Goal: Information Seeking & Learning: Learn about a topic

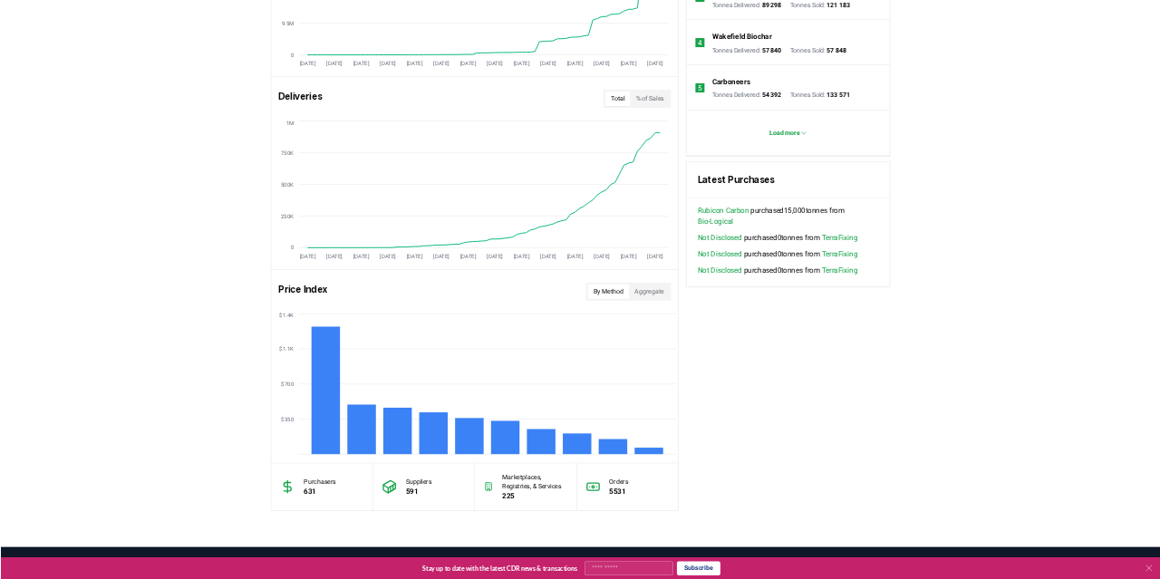
scroll to position [1029, 0]
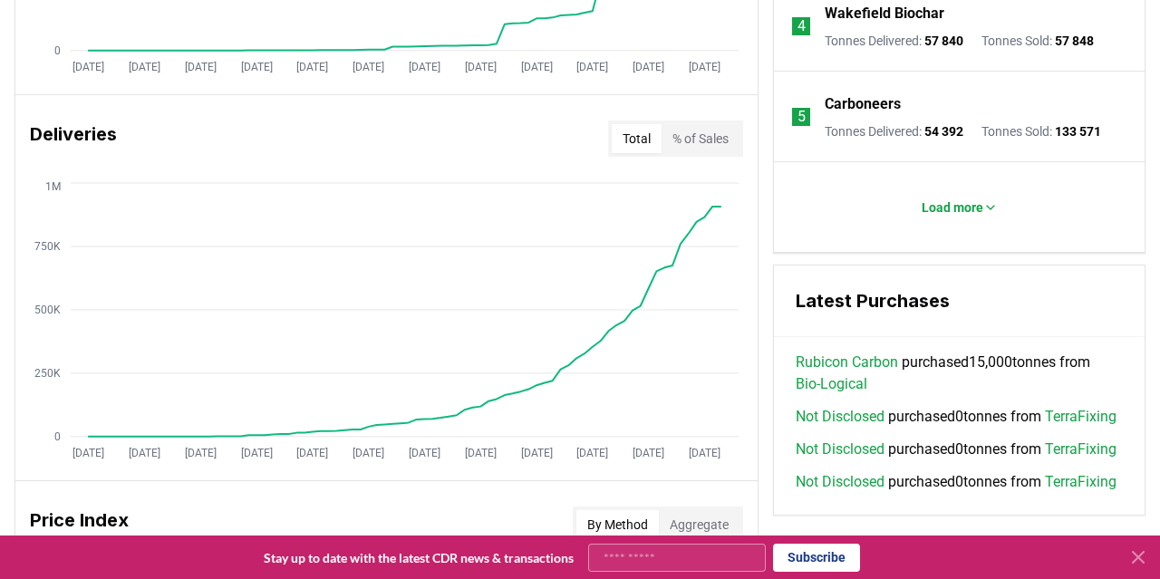
click at [1126, 177] on li "Load more" at bounding box center [959, 207] width 371 height 91
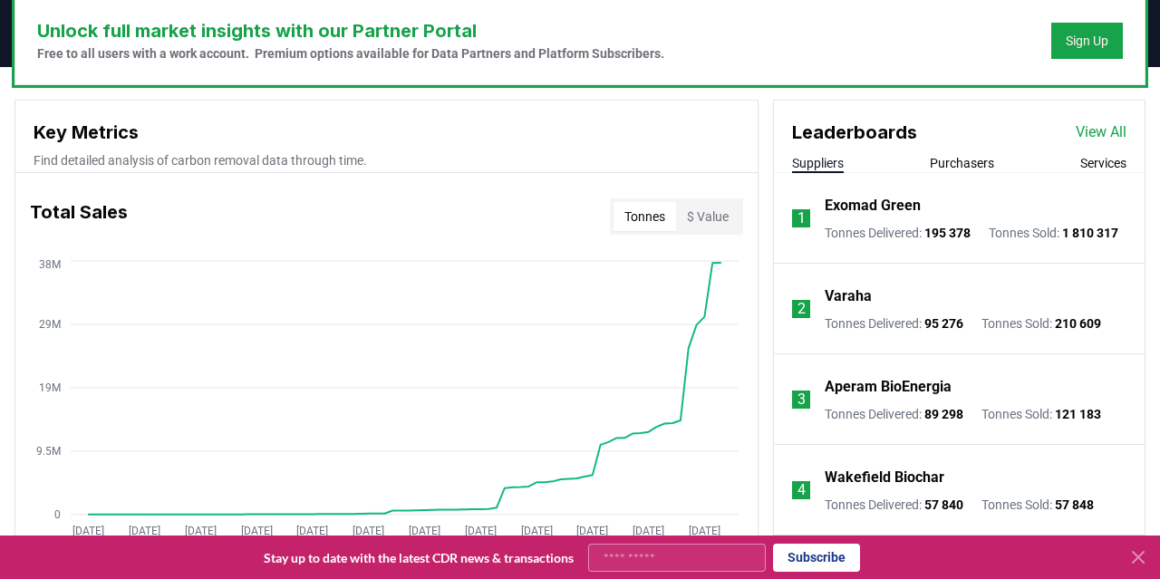
scroll to position [660, 0]
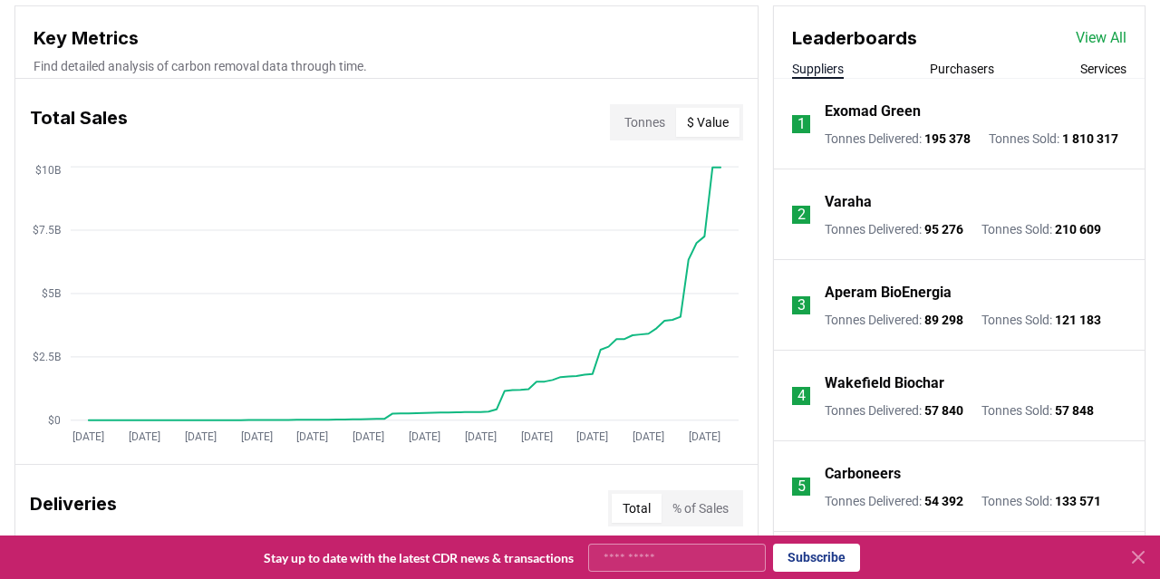
click at [713, 123] on button "$ Value" at bounding box center [707, 122] width 63 height 29
click at [849, 209] on p "Varaha" at bounding box center [847, 202] width 47 height 22
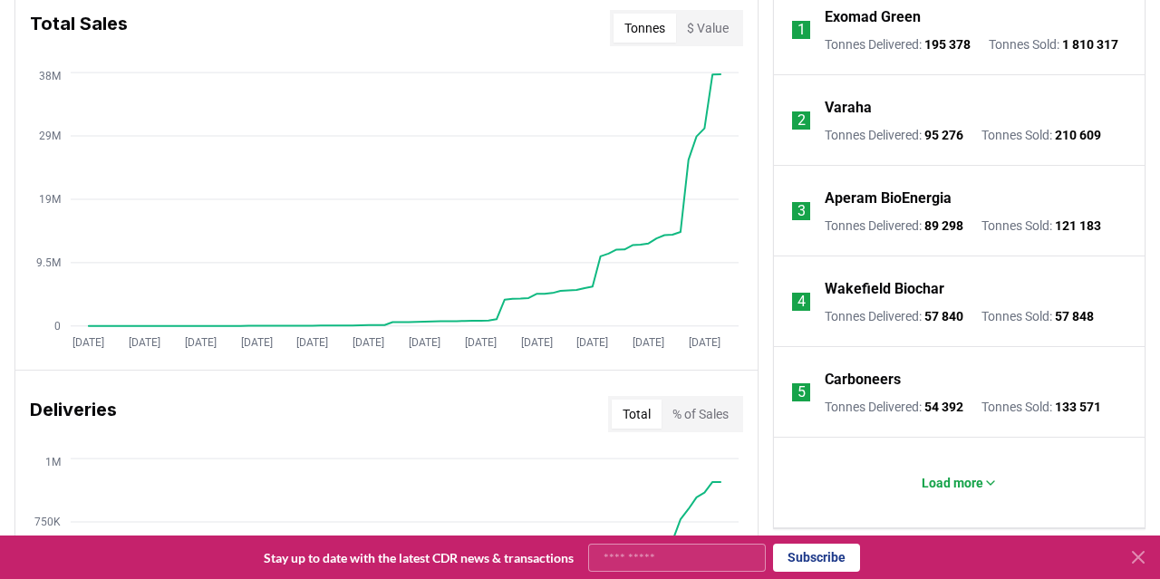
scroll to position [848, 0]
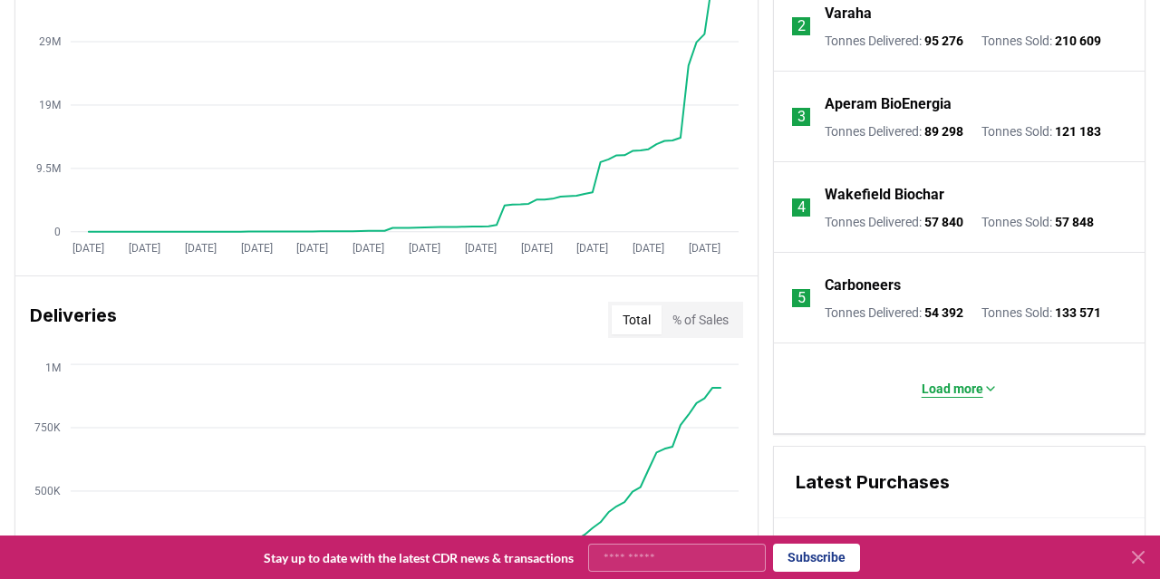
click at [929, 396] on p "Load more" at bounding box center [952, 389] width 62 height 18
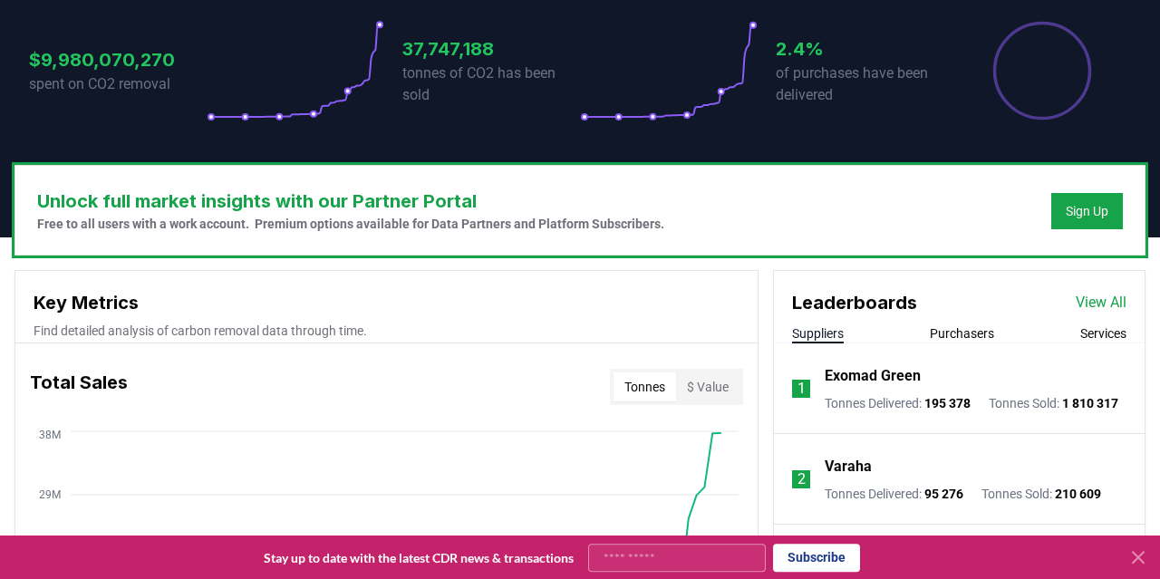
scroll to position [377, 0]
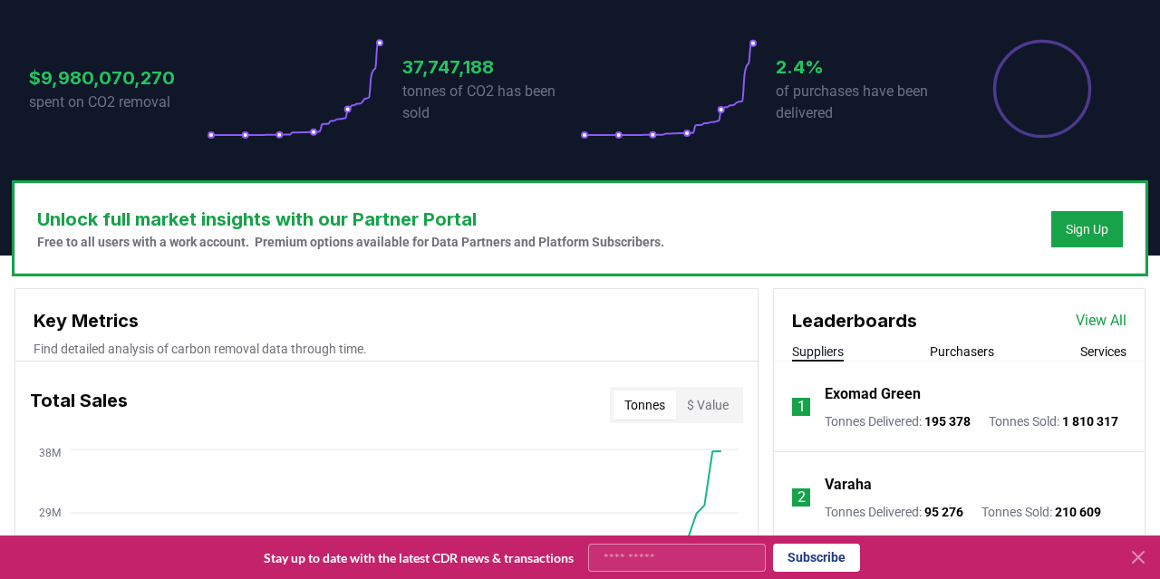
click at [948, 350] on button "Purchasers" at bounding box center [962, 351] width 64 height 18
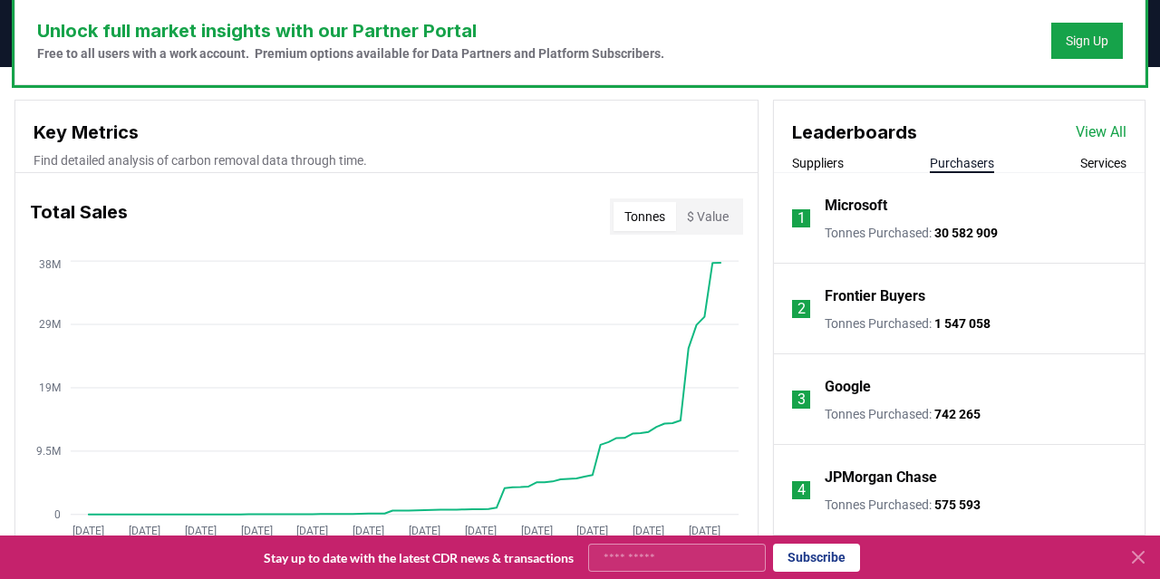
scroll to position [660, 0]
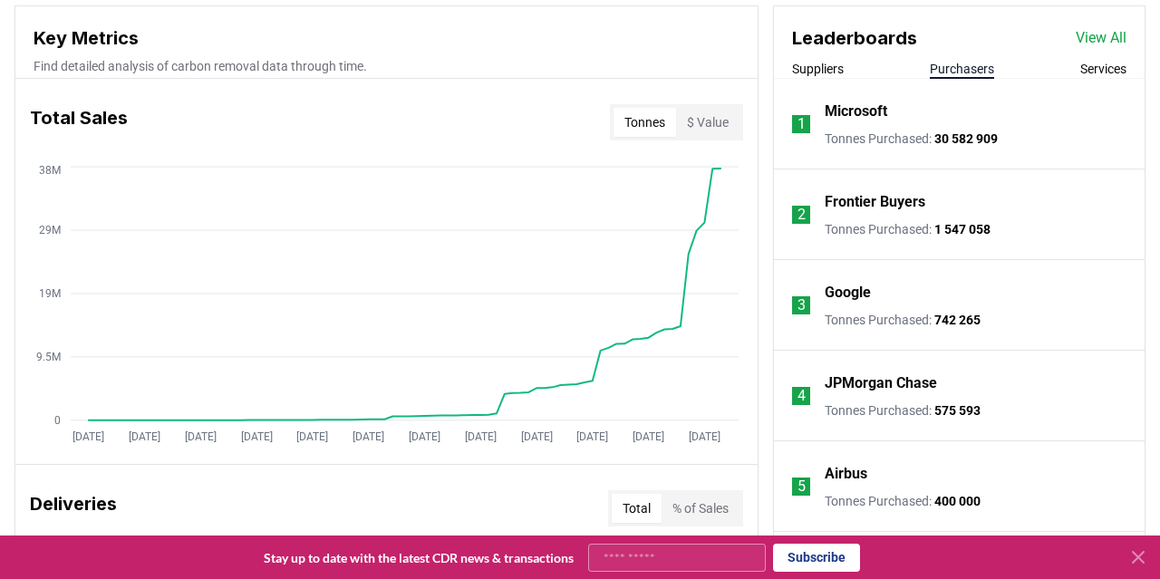
click at [643, 118] on button "Tonnes" at bounding box center [644, 122] width 63 height 29
click at [819, 73] on button "Suppliers" at bounding box center [818, 69] width 52 height 18
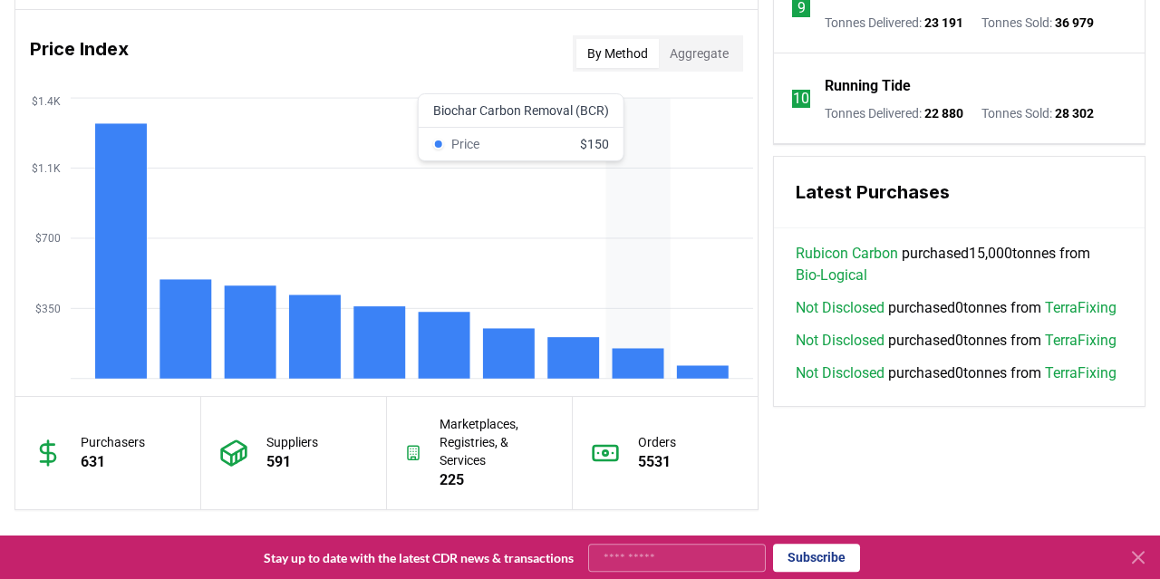
scroll to position [1508, 0]
